Goal: Information Seeking & Learning: Learn about a topic

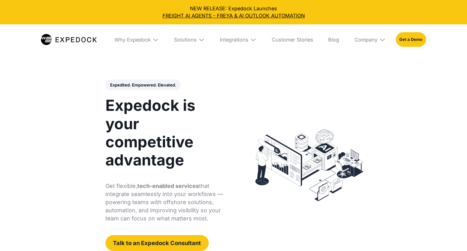
select select
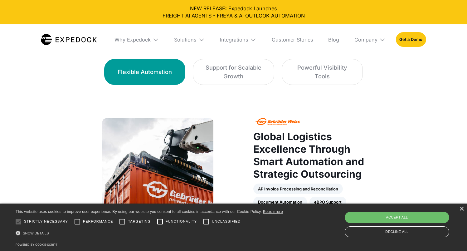
scroll to position [407, 0]
click at [377, 41] on div "Company" at bounding box center [365, 39] width 23 height 6
click at [367, 60] on link "About Us" at bounding box center [369, 63] width 41 height 17
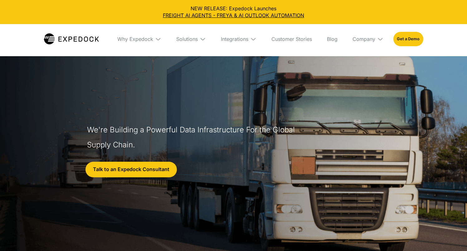
select select
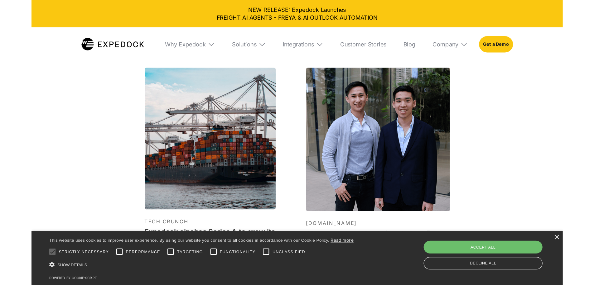
scroll to position [1953, 0]
